Goal: Information Seeking & Learning: Learn about a topic

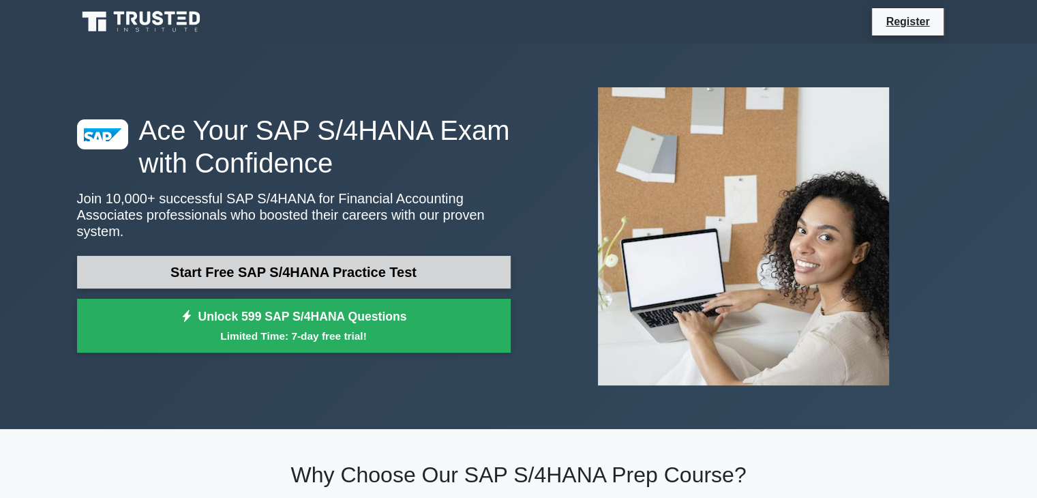
click at [310, 257] on link "Start Free SAP S/4HANA Practice Test" at bounding box center [294, 272] width 434 height 33
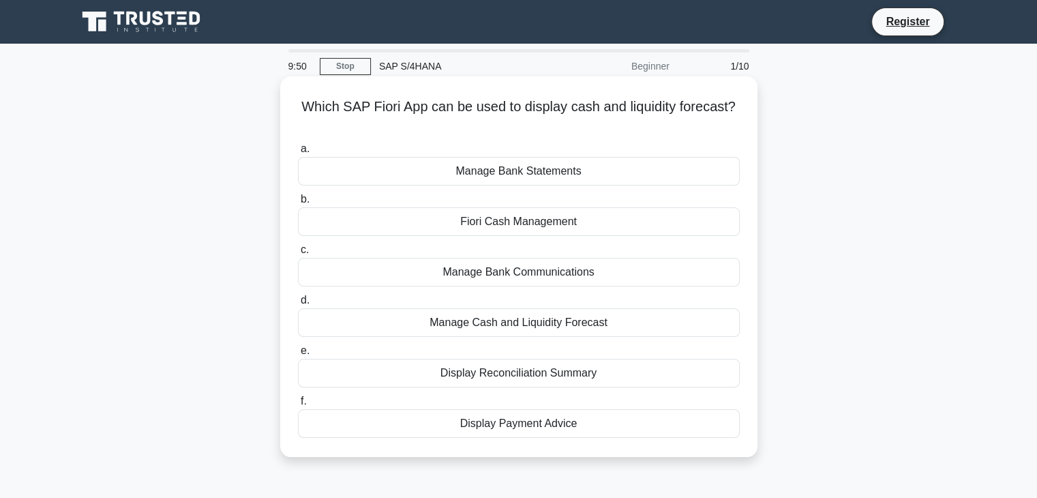
click at [426, 222] on div "Fiori Cash Management" at bounding box center [519, 221] width 442 height 29
click at [298, 204] on input "[PERSON_NAME] Cash Management" at bounding box center [298, 199] width 0 height 9
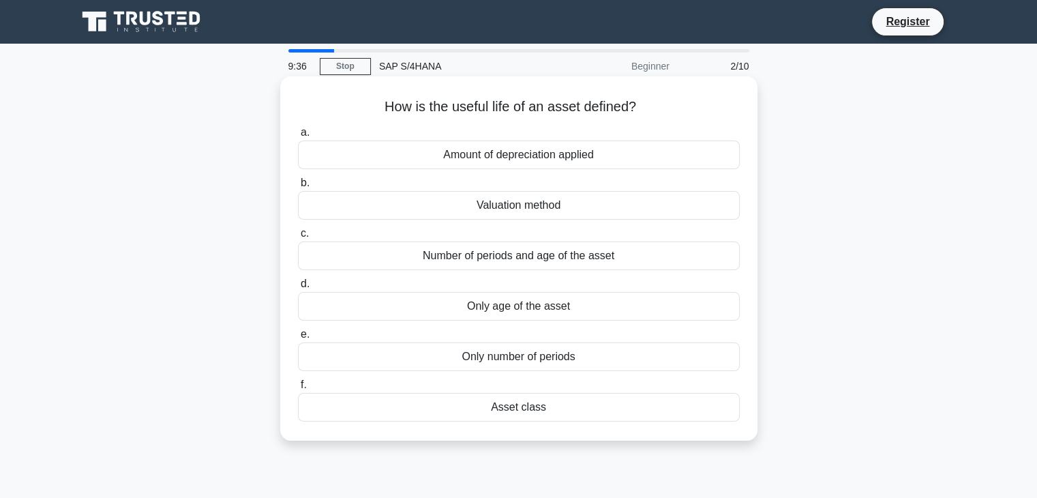
click at [508, 254] on div "Number of periods and age of the asset" at bounding box center [519, 255] width 442 height 29
click at [298, 238] on input "c. Number of periods and age of the asset" at bounding box center [298, 233] width 0 height 9
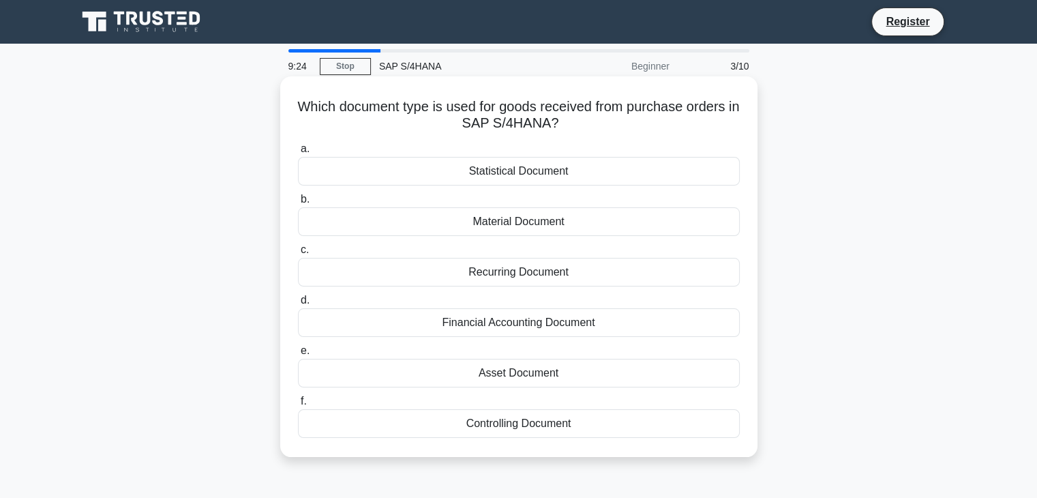
click at [542, 224] on div "Material Document" at bounding box center [519, 221] width 442 height 29
click at [298, 204] on input "b. Material Document" at bounding box center [298, 199] width 0 height 9
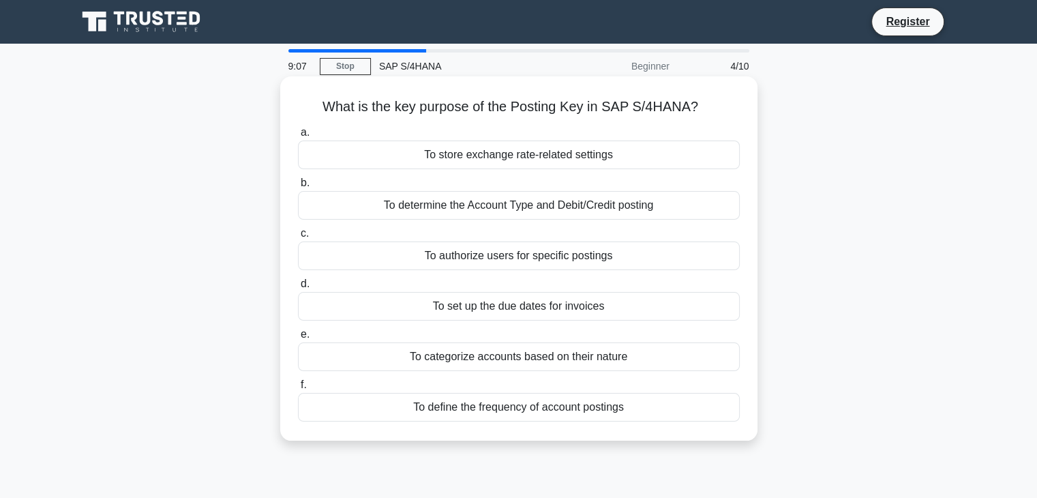
click at [553, 212] on div "To determine the Account Type and Debit/Credit posting" at bounding box center [519, 205] width 442 height 29
click at [298, 188] on input "b. To determine the Account Type and Debit/Credit posting" at bounding box center [298, 183] width 0 height 9
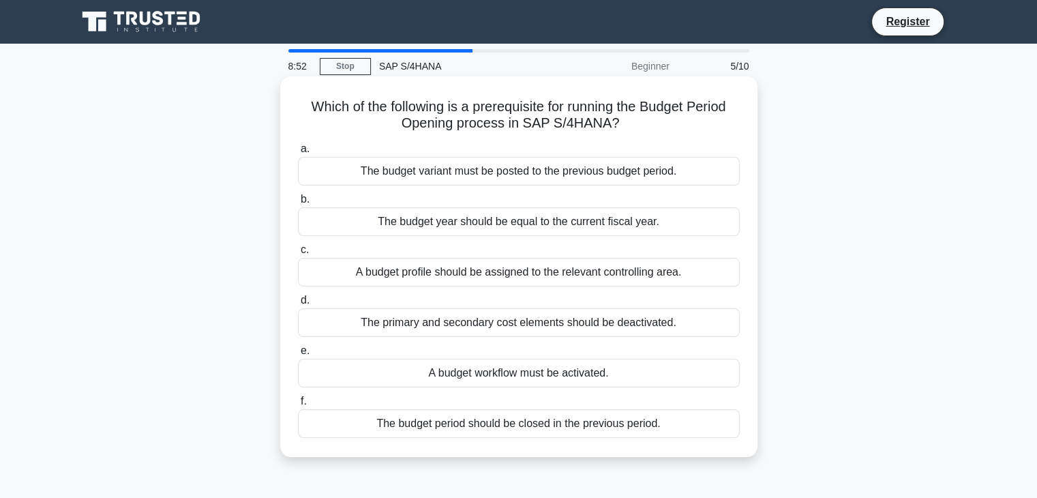
click at [530, 278] on div "A budget profile should be assigned to the relevant controlling area." at bounding box center [519, 272] width 442 height 29
click at [298, 254] on input "c. A budget profile should be assigned to the relevant controlling area." at bounding box center [298, 250] width 0 height 9
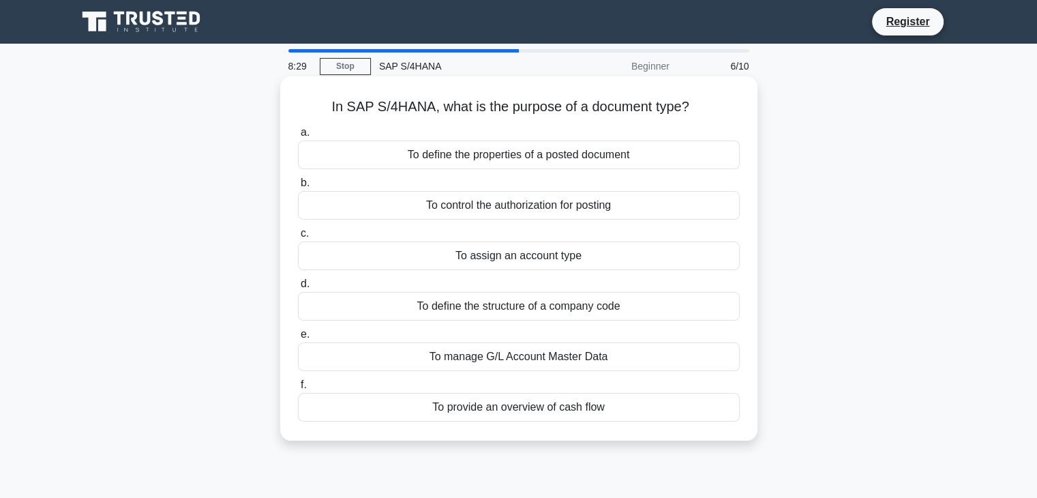
click at [493, 153] on div "To define the properties of a posted document" at bounding box center [519, 155] width 442 height 29
click at [298, 137] on input "a. To define the properties of a posted document" at bounding box center [298, 132] width 0 height 9
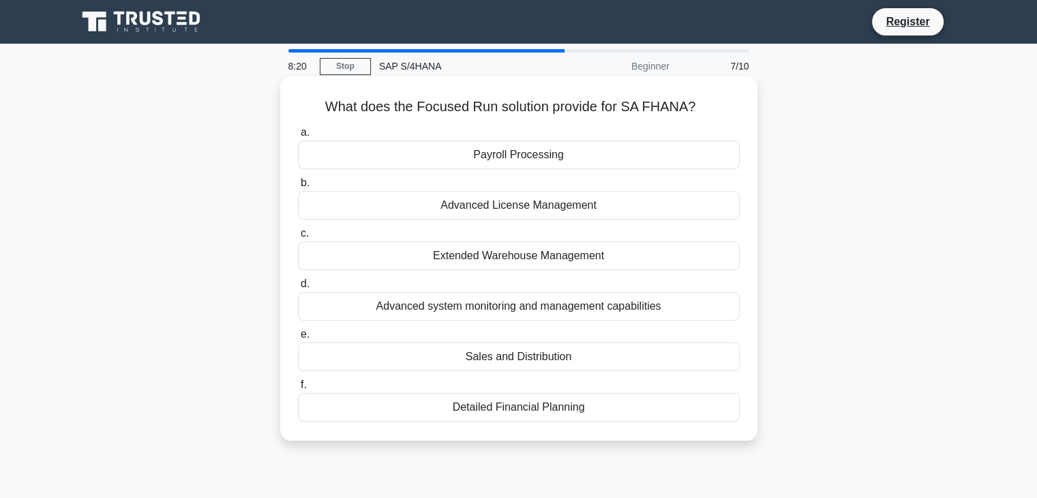
click at [465, 408] on div "Detailed Financial Planning" at bounding box center [519, 407] width 442 height 29
click at [298, 389] on input "f. Detailed Financial Planning" at bounding box center [298, 385] width 0 height 9
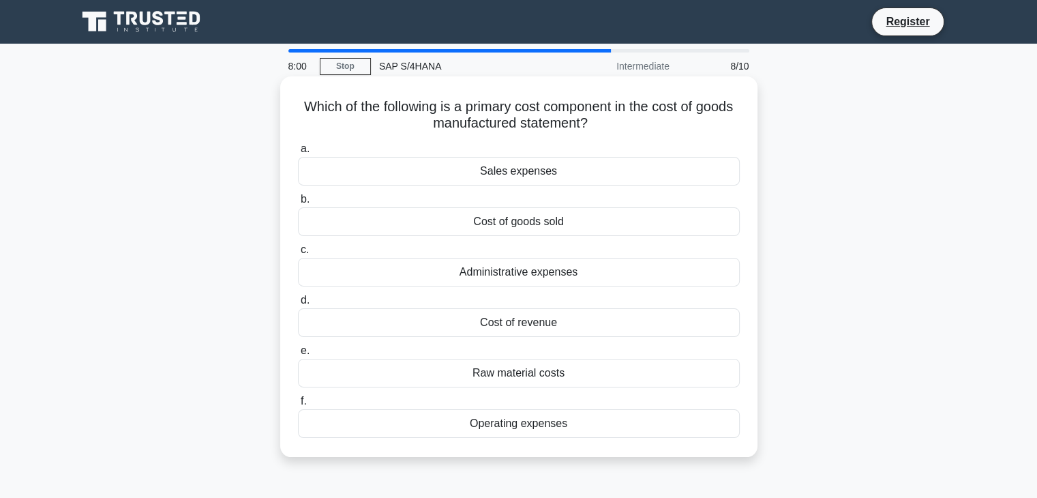
click at [547, 372] on div "Raw material costs" at bounding box center [519, 373] width 442 height 29
click at [298, 355] on input "e. Raw material costs" at bounding box center [298, 350] width 0 height 9
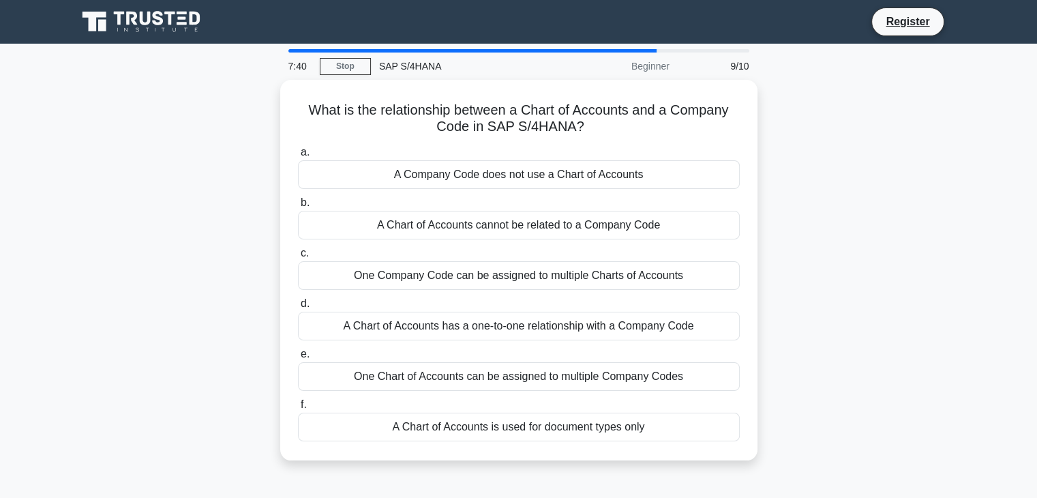
click at [547, 372] on div "One Chart of Accounts can be assigned to multiple Company Codes" at bounding box center [519, 376] width 442 height 29
click at [298, 359] on input "e. One Chart of Accounts can be assigned to multiple Company Codes" at bounding box center [298, 354] width 0 height 9
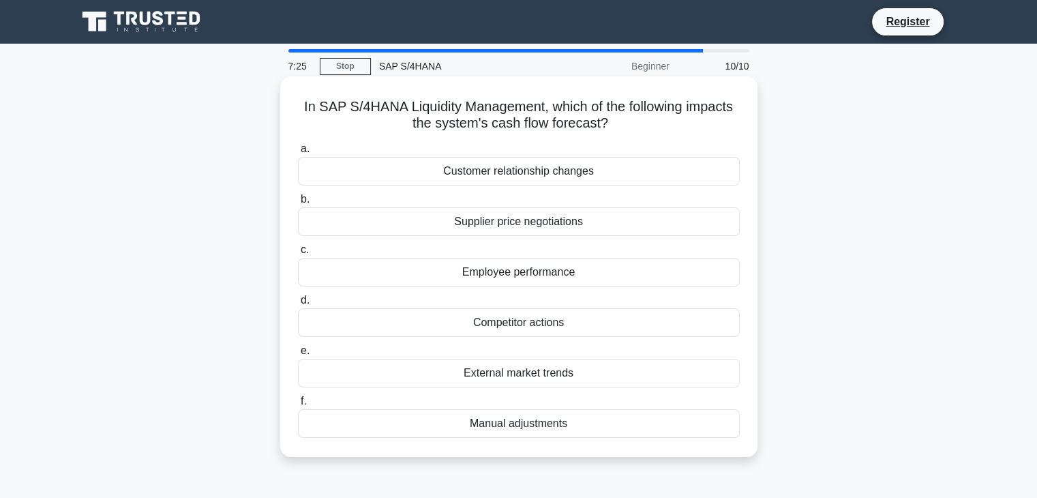
click at [596, 226] on div "Supplier price negotiations" at bounding box center [519, 221] width 442 height 29
click at [298, 204] on input "b. Supplier price negotiations" at bounding box center [298, 199] width 0 height 9
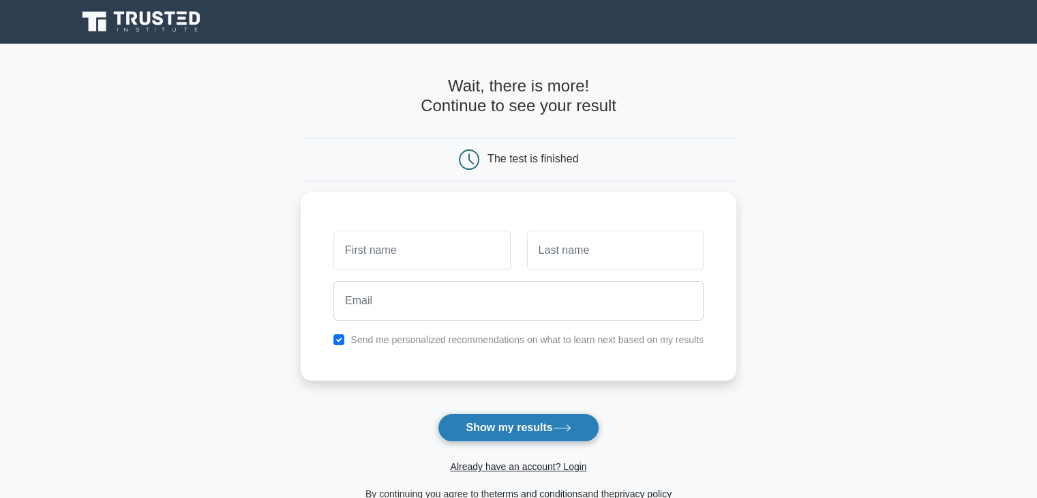
click at [531, 426] on button "Show my results" at bounding box center [518, 427] width 161 height 29
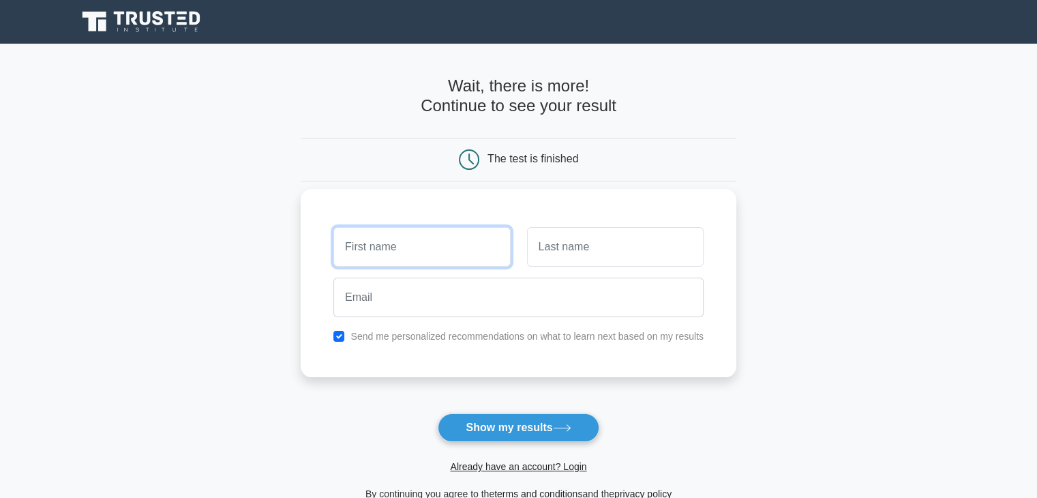
click at [409, 260] on input "text" at bounding box center [422, 247] width 177 height 40
type input "vedant"
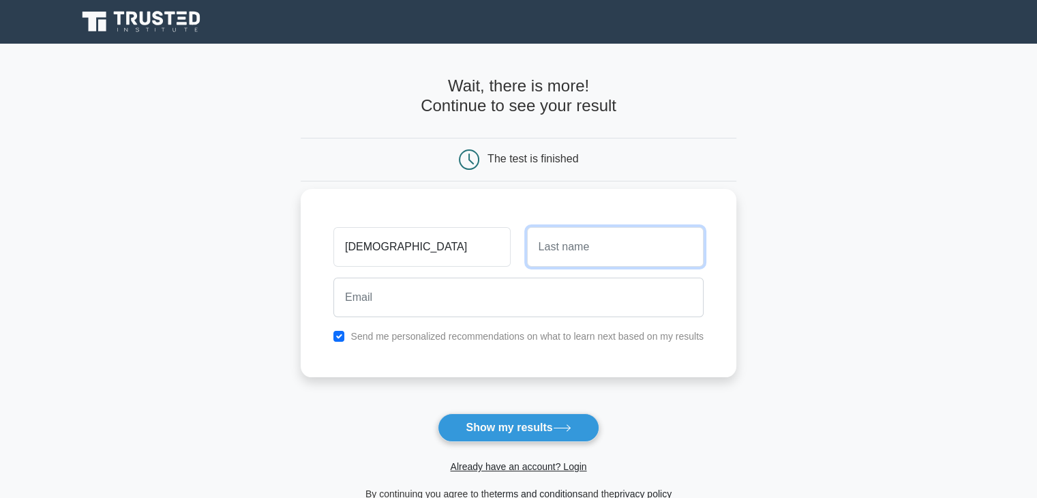
type input "k"
type input "jhunjhunwala"
click at [338, 336] on input "checkbox" at bounding box center [339, 336] width 11 height 11
checkbox input "false"
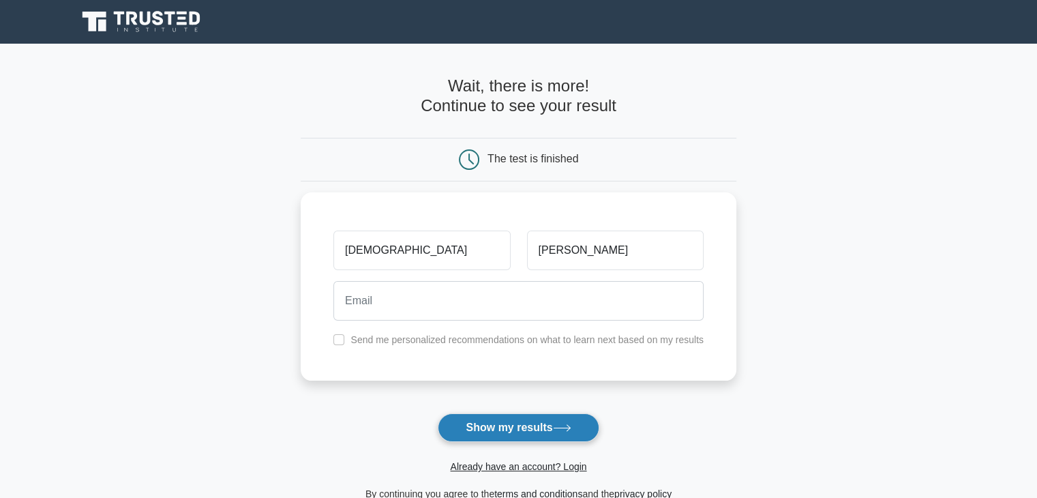
click at [513, 440] on button "Show my results" at bounding box center [518, 427] width 161 height 29
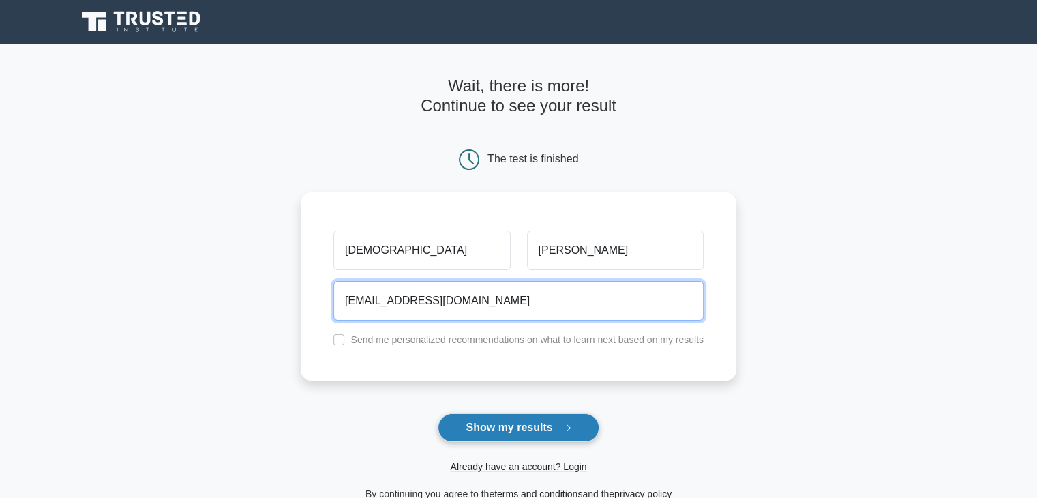
type input "very.jhun277@gmail.com"
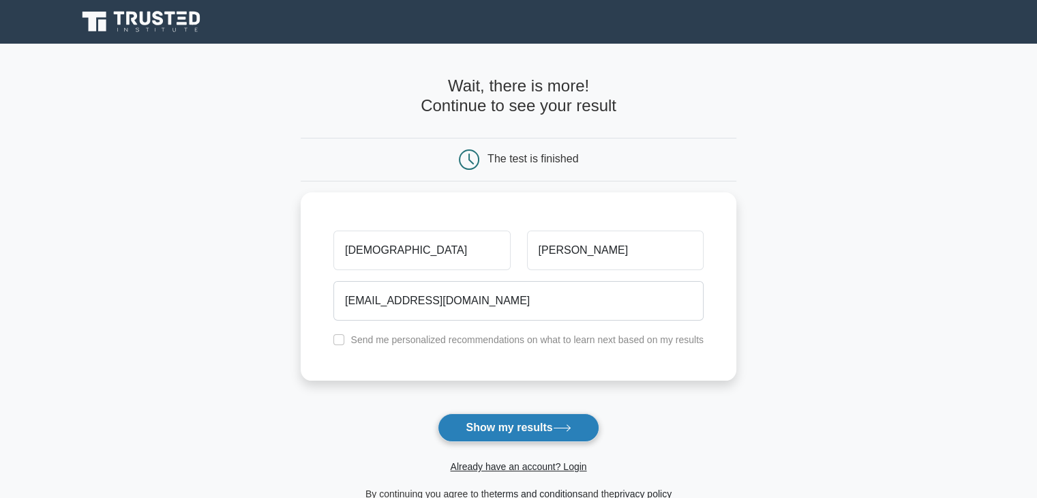
click at [479, 426] on button "Show my results" at bounding box center [518, 427] width 161 height 29
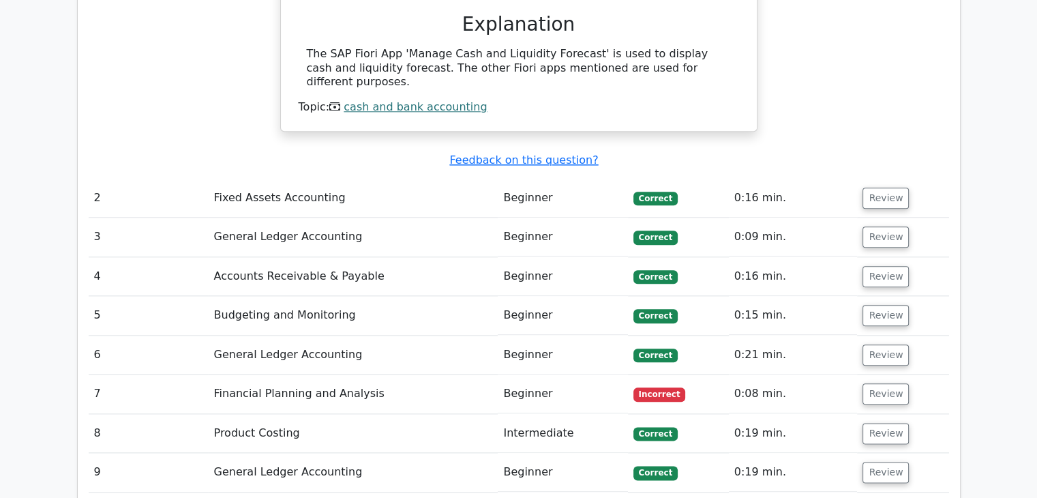
scroll to position [1543, 0]
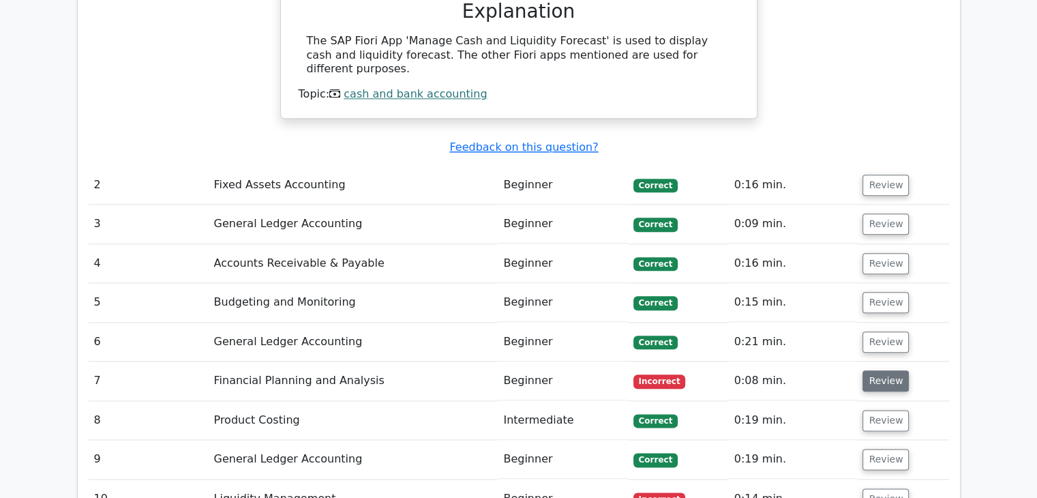
click at [881, 370] on button "Review" at bounding box center [886, 380] width 46 height 21
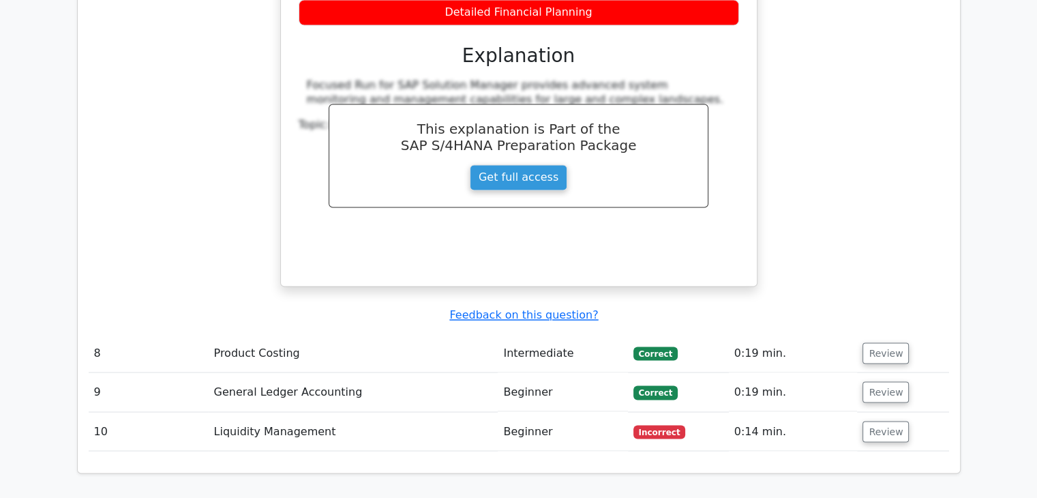
scroll to position [2236, 0]
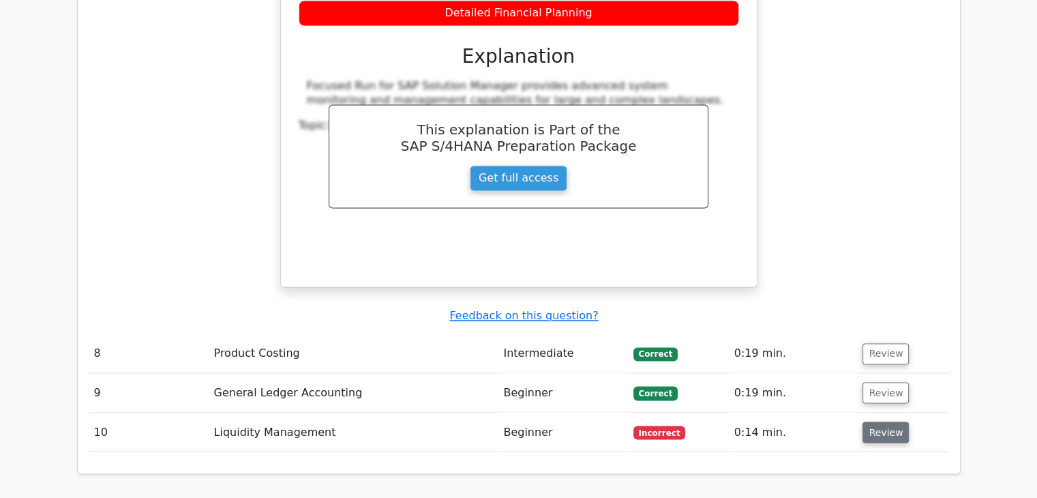
click at [894, 422] on button "Review" at bounding box center [886, 432] width 46 height 21
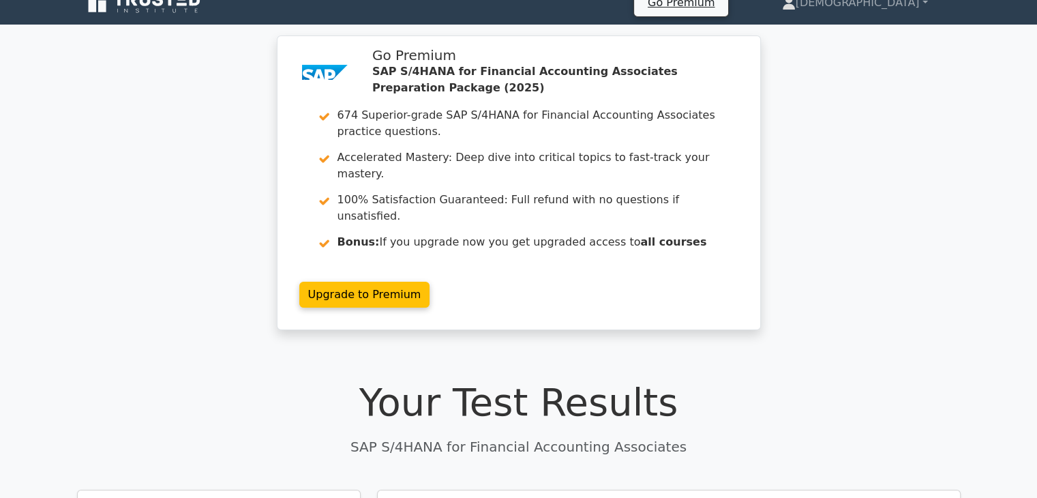
scroll to position [0, 0]
